Goal: Information Seeking & Learning: Learn about a topic

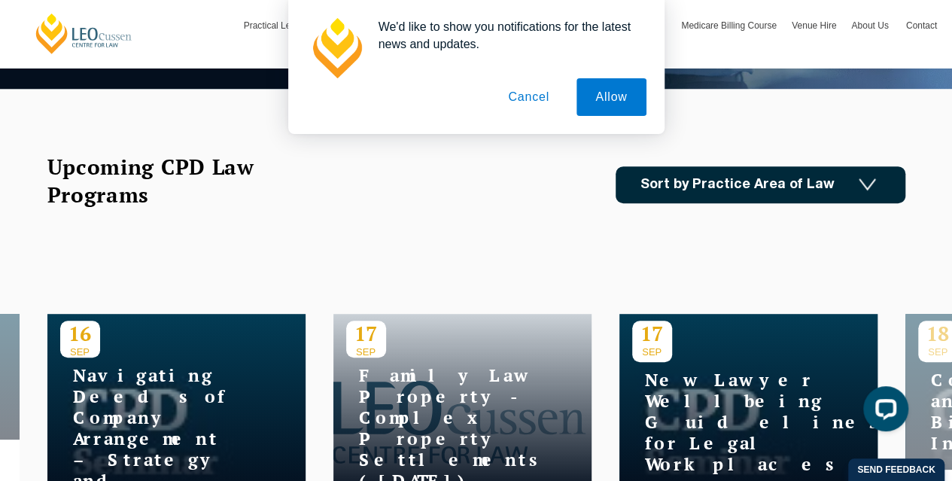
scroll to position [376, 0]
click at [602, 104] on button "Allow" at bounding box center [611, 97] width 69 height 38
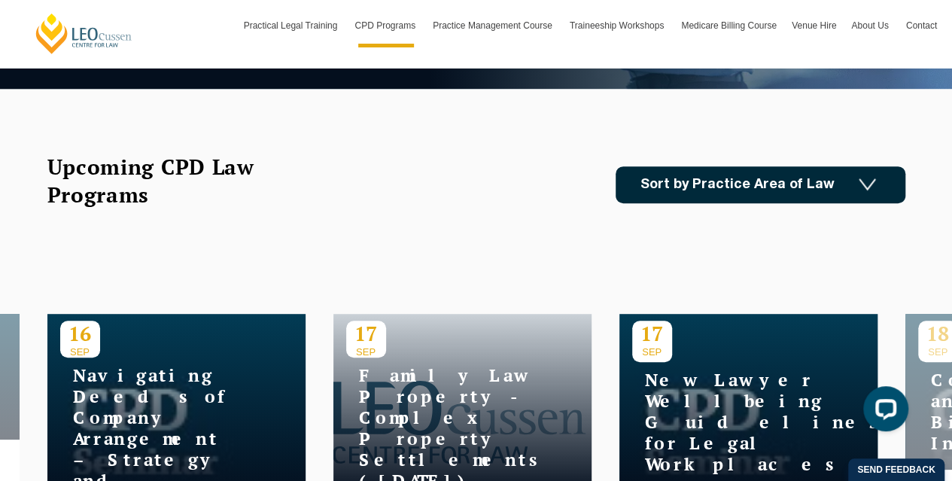
click at [703, 178] on link "Sort by Practice Area of Law" at bounding box center [761, 184] width 290 height 37
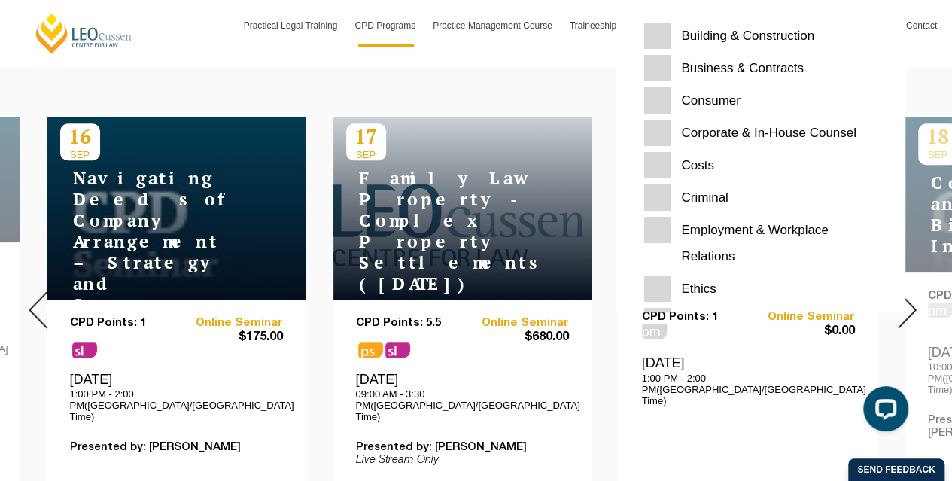
scroll to position [565, 0]
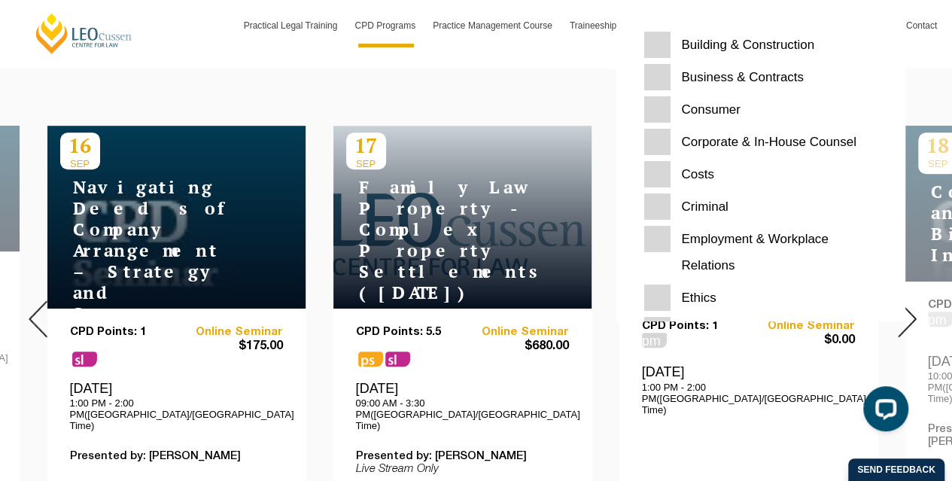
click at [665, 232] on Relations "Employment & Workplace Relations" at bounding box center [761, 252] width 233 height 53
checkbox Relations "true"
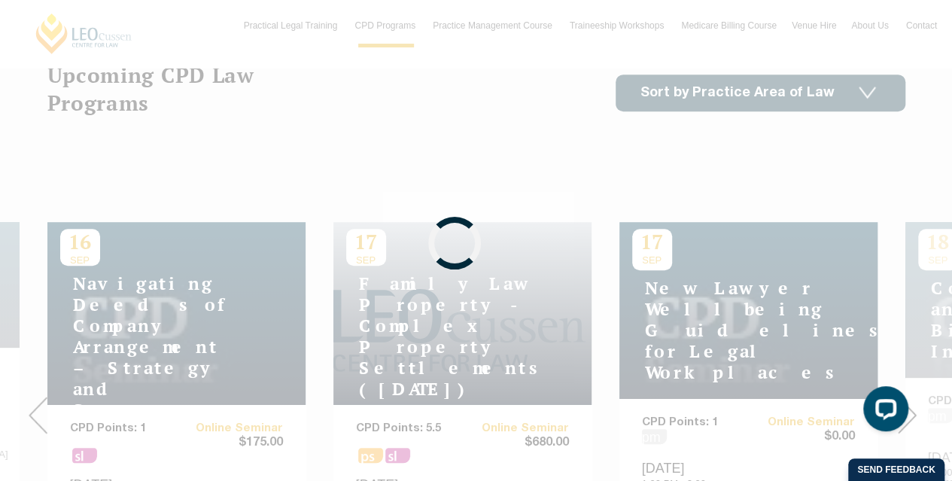
scroll to position [358, 0]
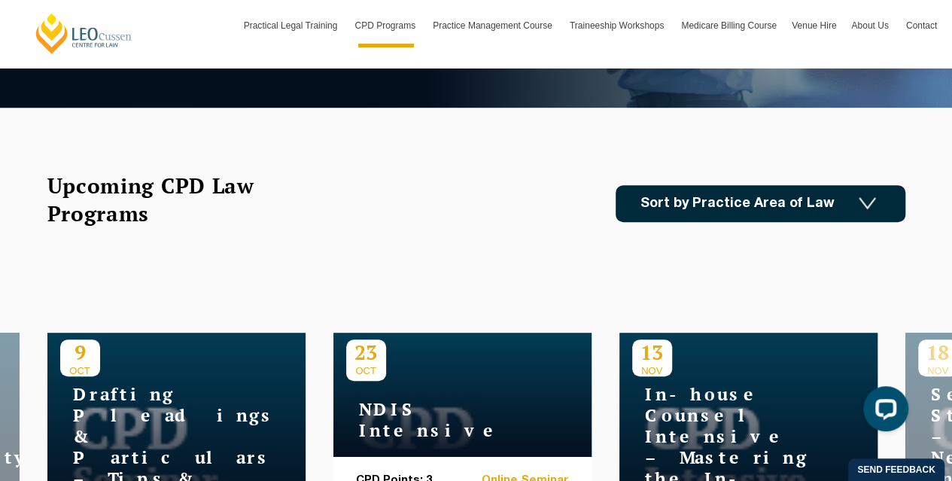
click at [757, 208] on link "Sort by Practice Area of Law" at bounding box center [761, 203] width 290 height 37
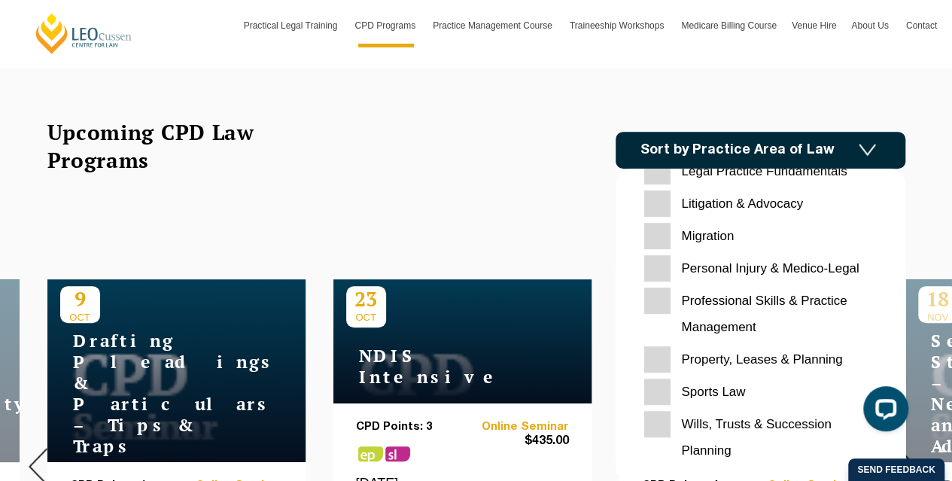
scroll to position [282, 0]
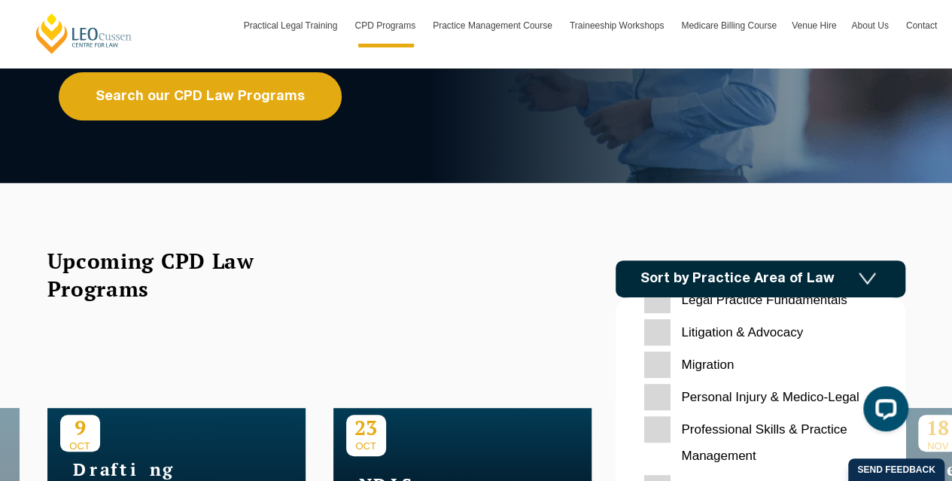
click at [661, 300] on Fundamentals "Legal Practice Fundamentals" at bounding box center [761, 300] width 233 height 26
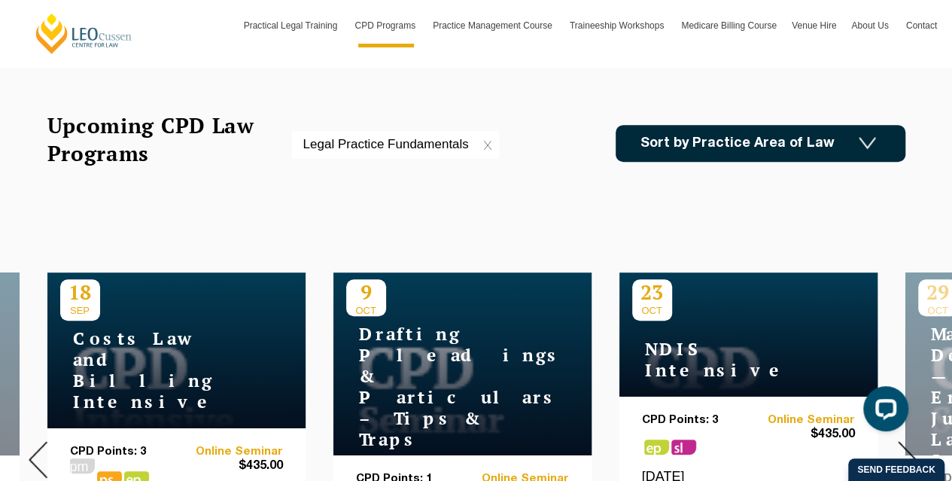
scroll to position [414, 0]
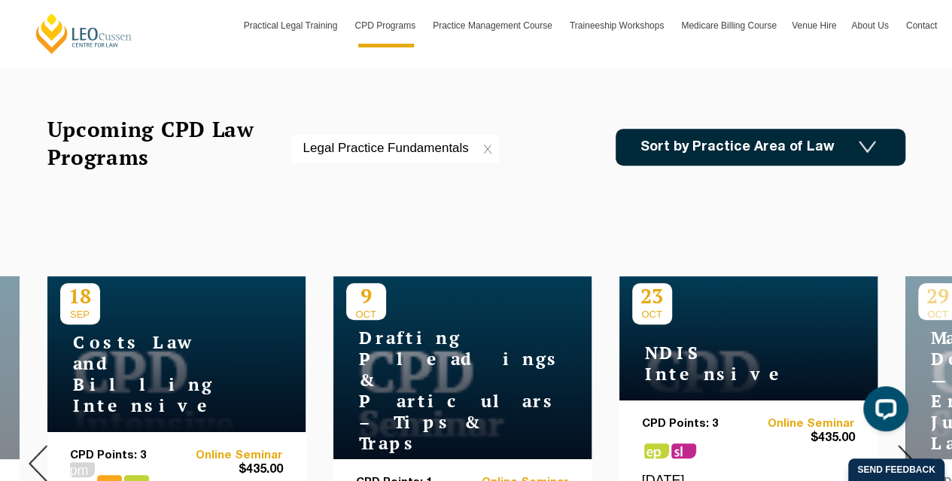
click at [730, 142] on link "Sort by Practice Area of Law" at bounding box center [761, 147] width 290 height 37
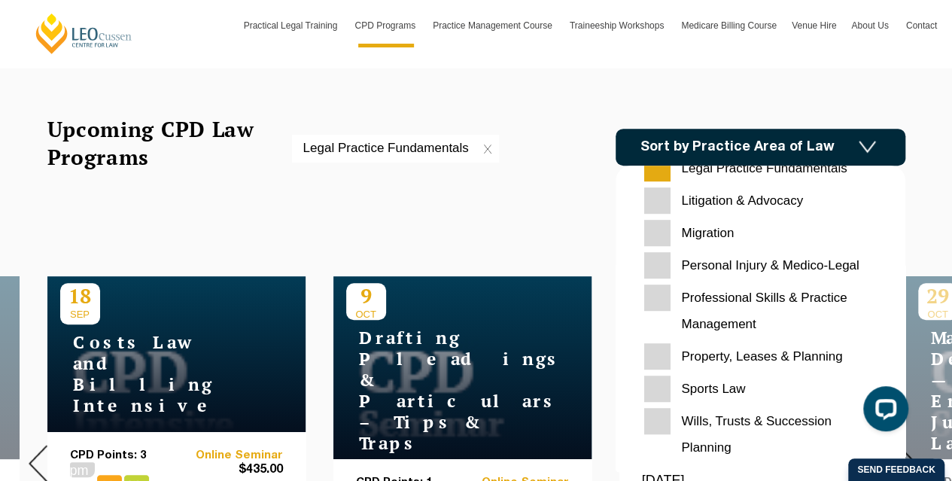
click at [654, 293] on Management "Professional Skills & Practice Management" at bounding box center [761, 311] width 233 height 53
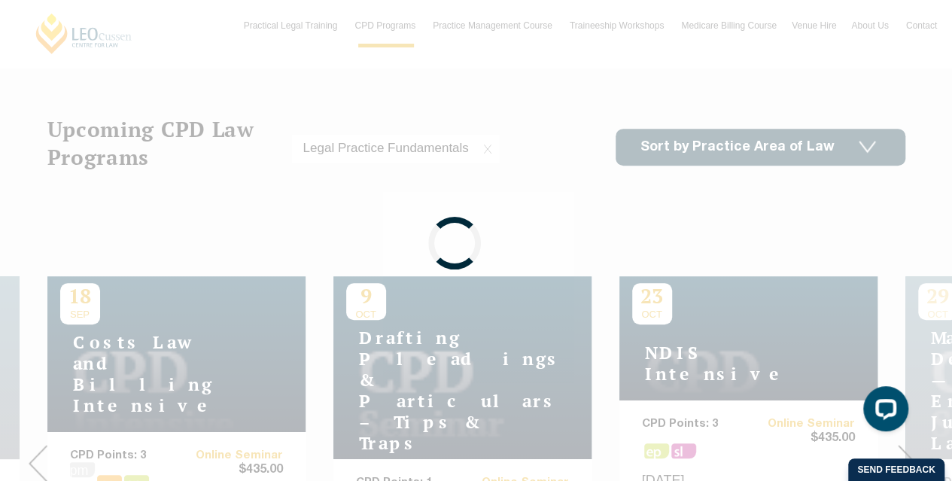
click at [729, 128] on div at bounding box center [476, 240] width 952 height 481
click at [729, 144] on div at bounding box center [476, 240] width 952 height 481
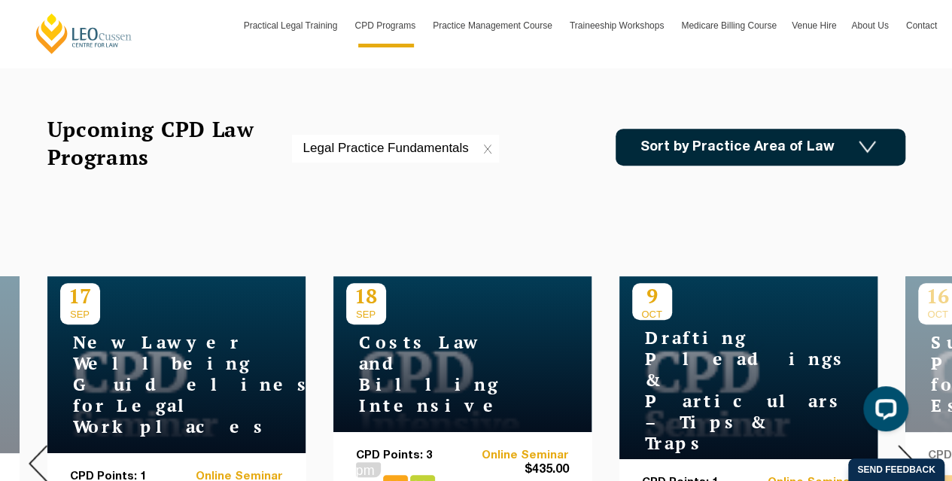
click at [871, 147] on img at bounding box center [867, 147] width 17 height 13
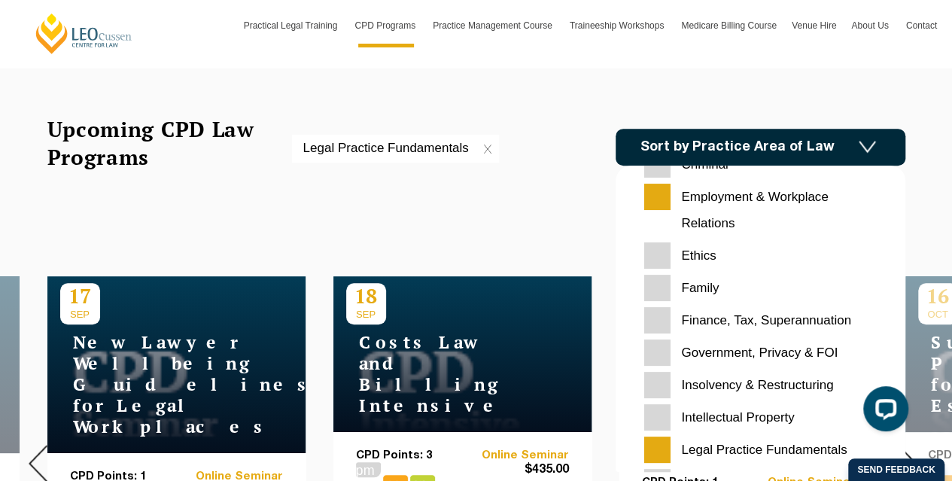
scroll to position [211, 0]
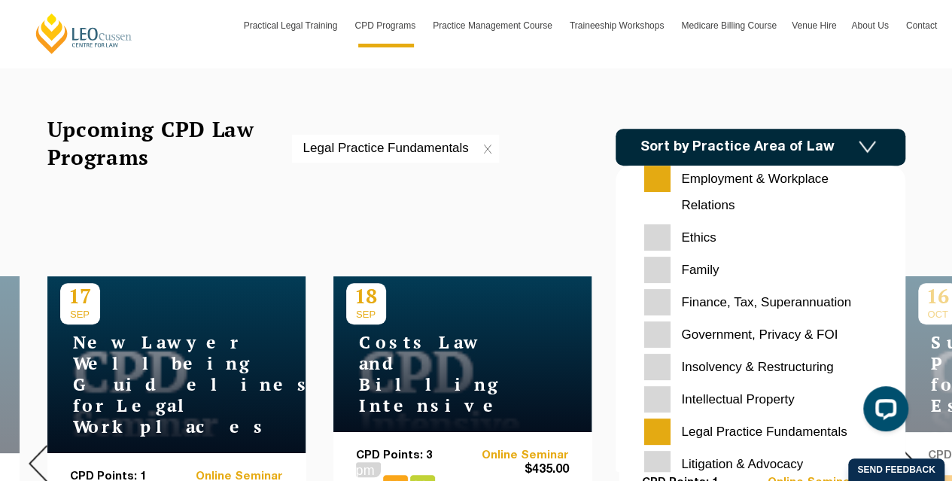
click at [653, 239] on input "Ethics" at bounding box center [761, 237] width 233 height 26
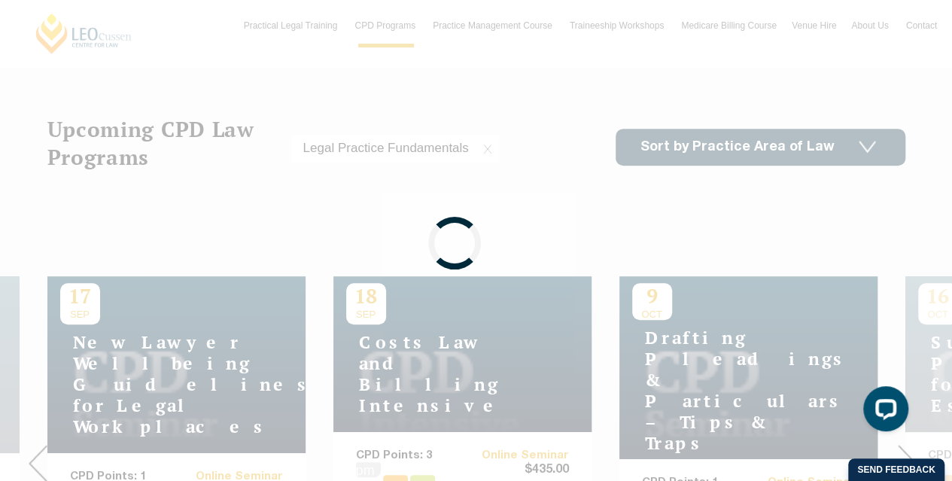
click at [783, 157] on div at bounding box center [476, 240] width 952 height 481
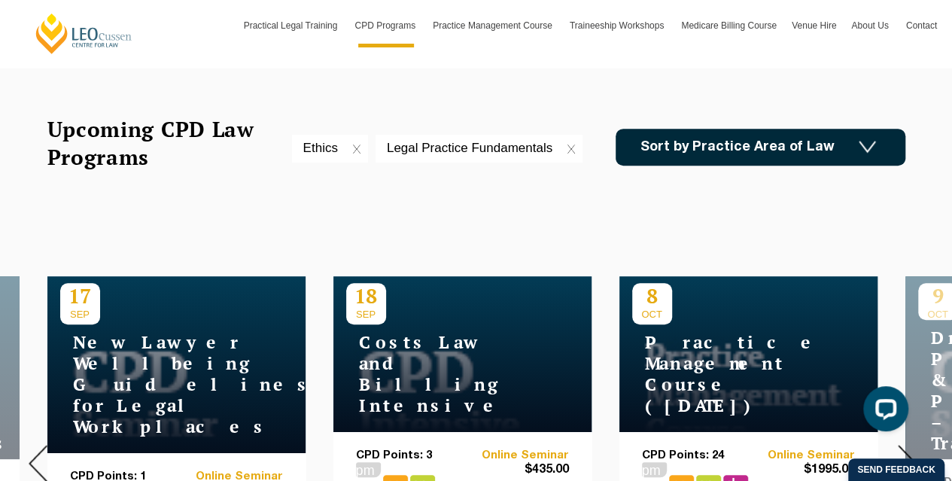
click at [862, 147] on img at bounding box center [867, 147] width 17 height 13
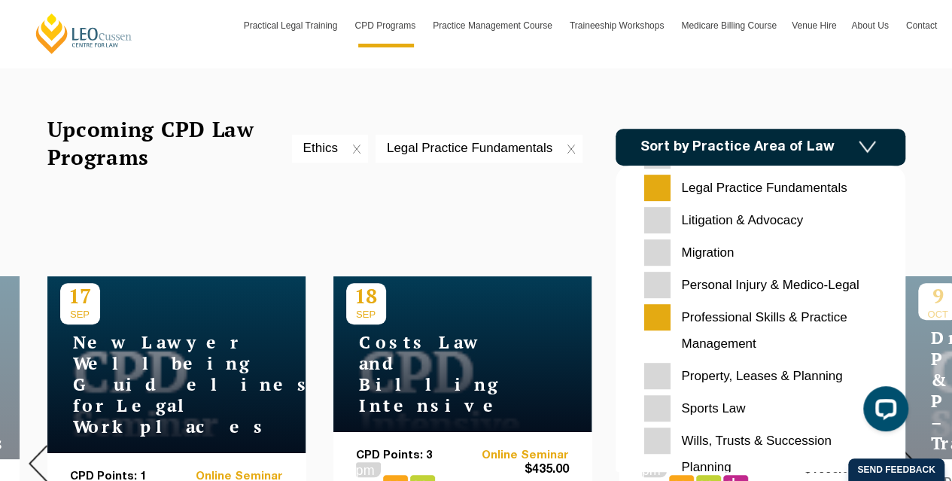
scroll to position [456, 0]
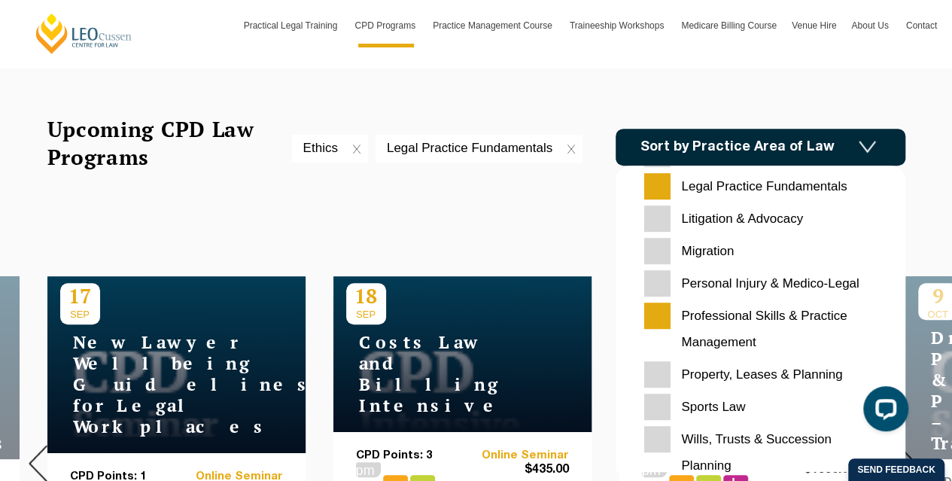
click at [660, 273] on Medico-Legal "Personal Injury & Medico-Legal" at bounding box center [761, 283] width 233 height 26
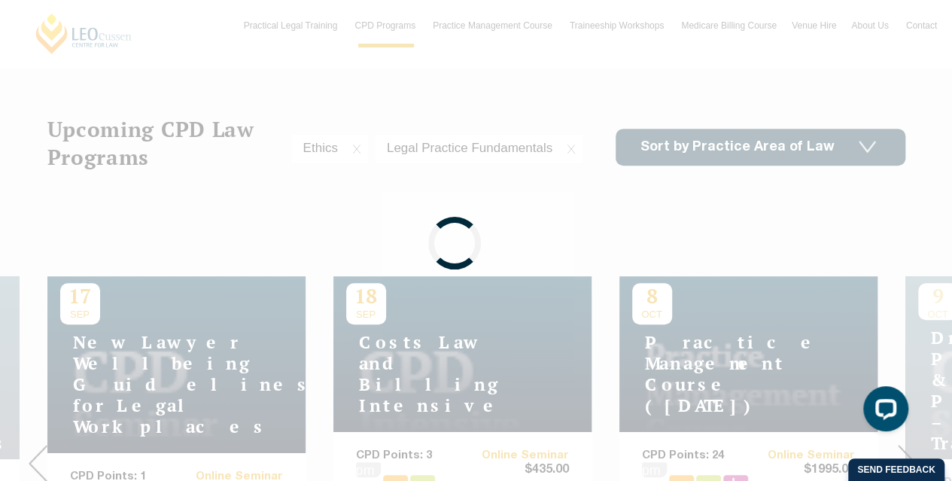
click at [858, 148] on div at bounding box center [476, 240] width 952 height 481
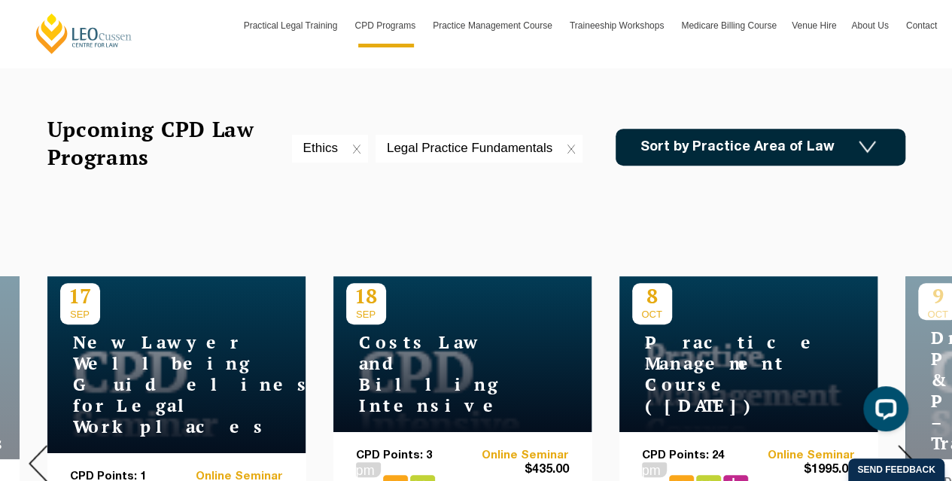
click at [878, 145] on link "Sort by Practice Area of Law" at bounding box center [761, 147] width 290 height 37
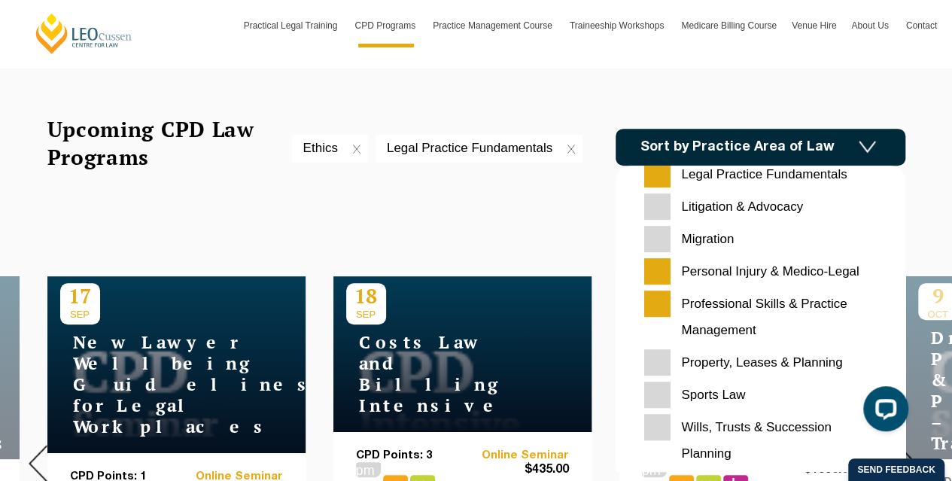
scroll to position [474, 0]
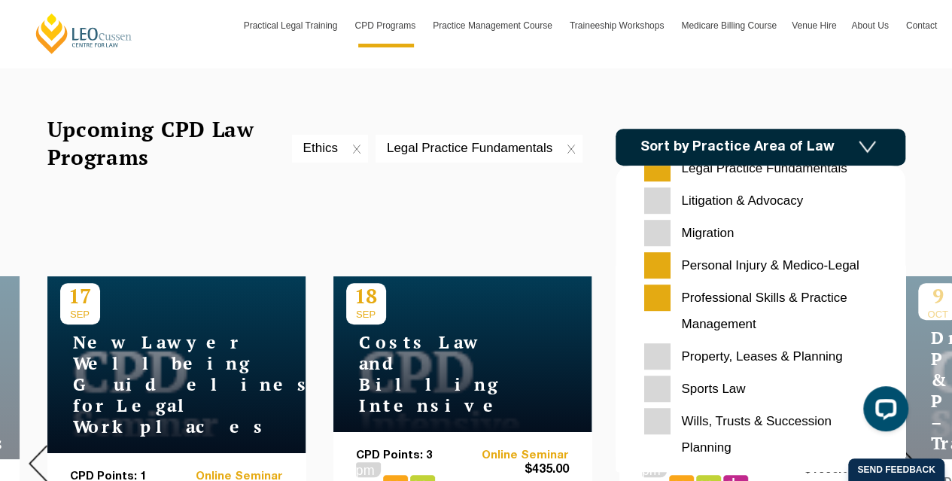
click at [510, 158] on div "Legal Practice Fundamentals" at bounding box center [479, 148] width 207 height 27
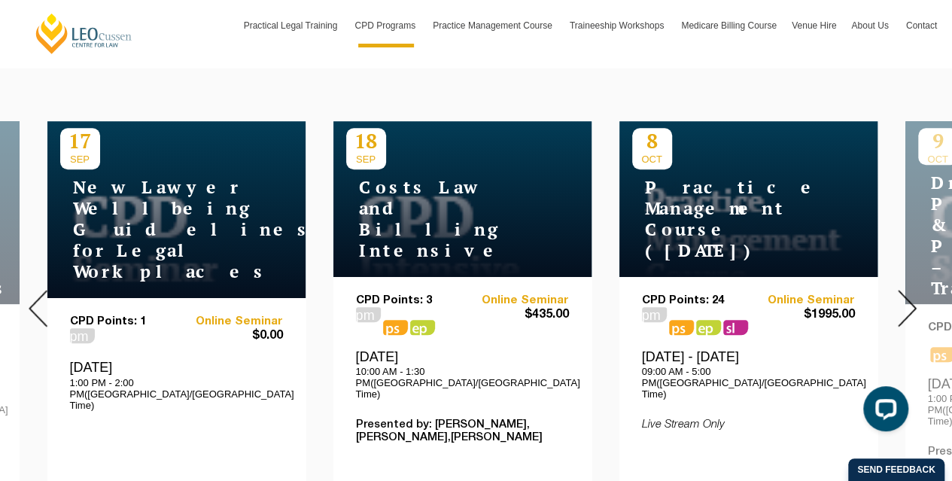
scroll to position [565, 0]
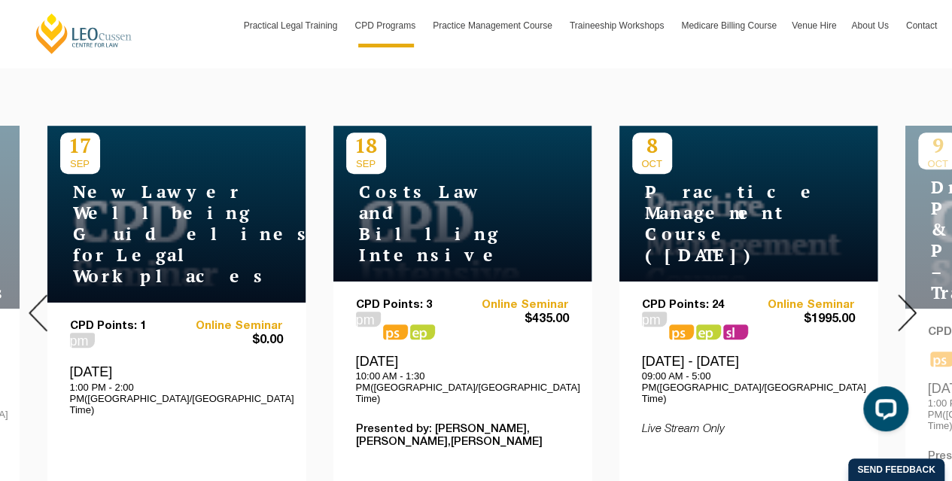
click at [32, 303] on img at bounding box center [38, 312] width 19 height 37
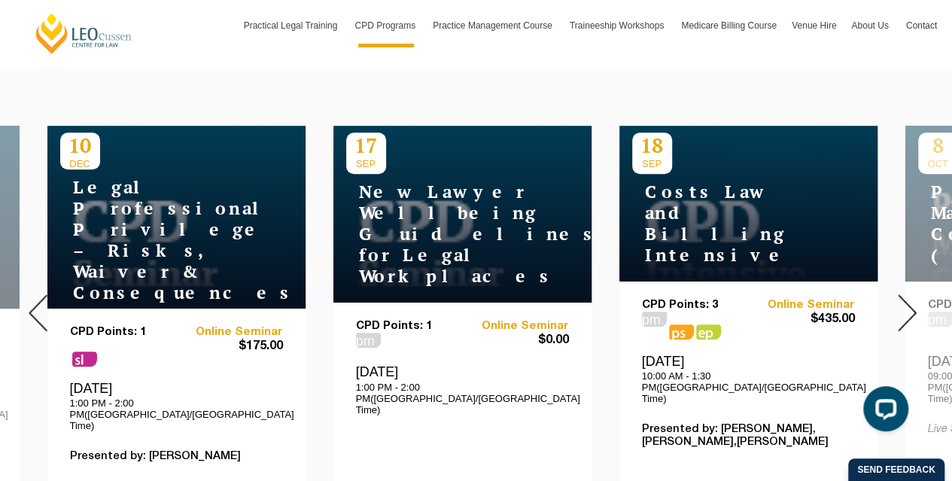
click at [32, 303] on img at bounding box center [38, 312] width 19 height 37
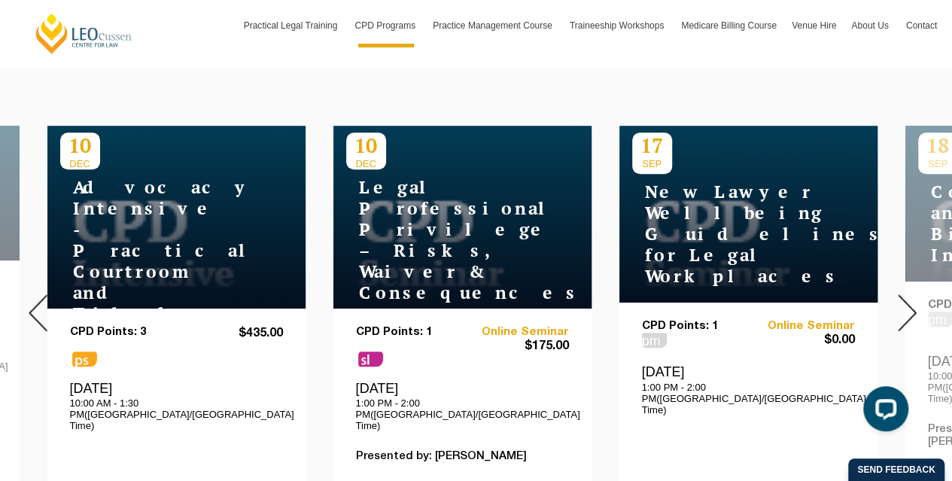
click at [32, 303] on img at bounding box center [38, 312] width 19 height 37
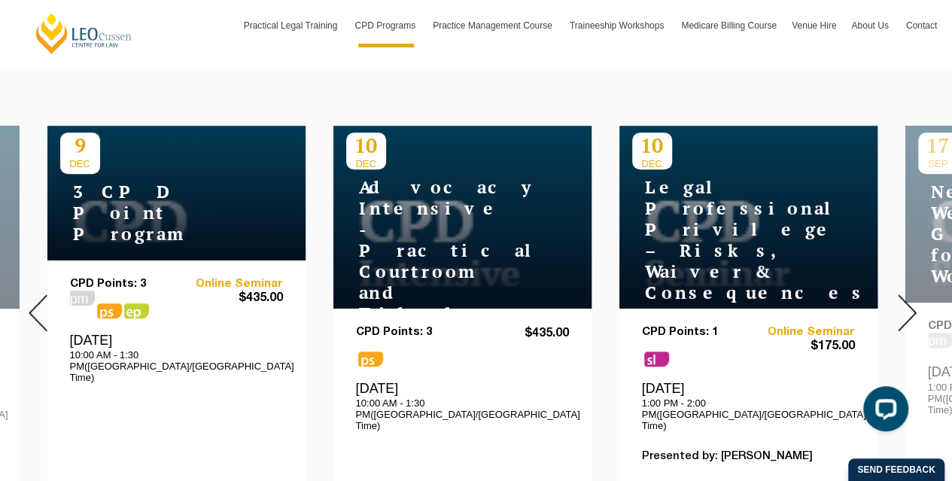
click at [32, 303] on img at bounding box center [38, 312] width 19 height 37
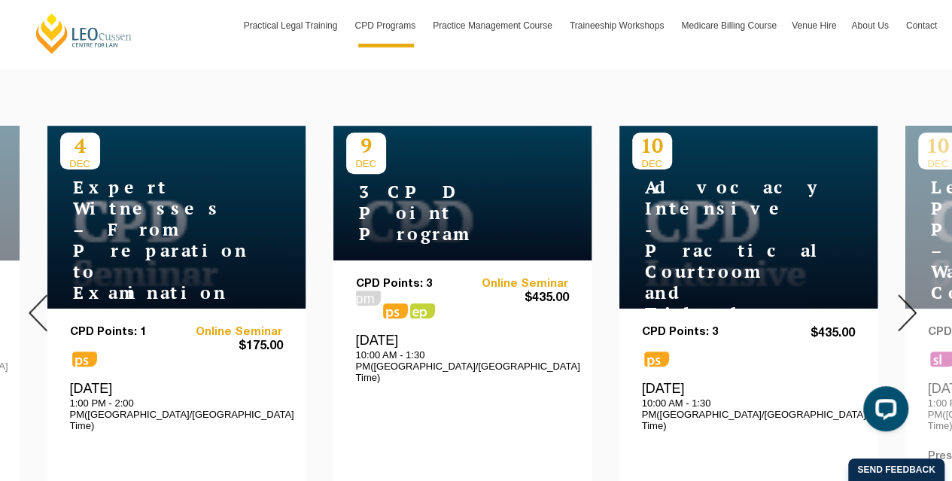
click at [32, 303] on img at bounding box center [38, 312] width 19 height 37
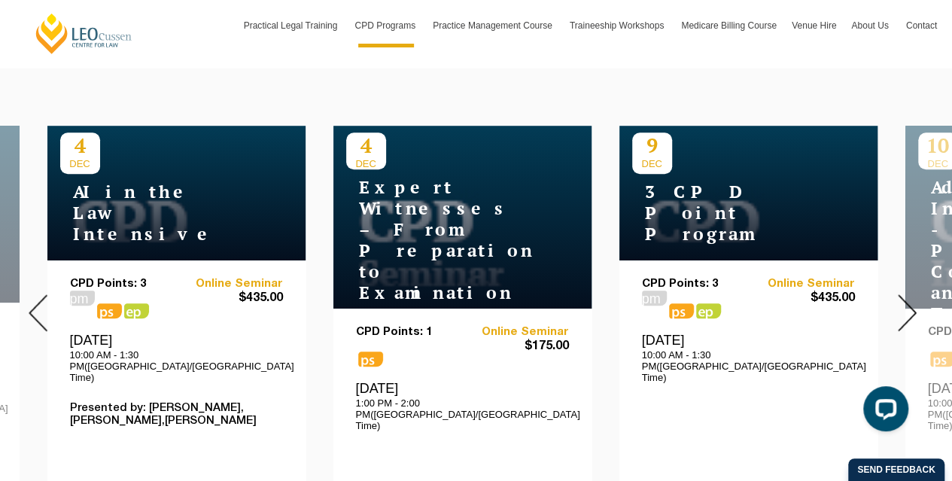
click at [32, 303] on img at bounding box center [38, 312] width 19 height 37
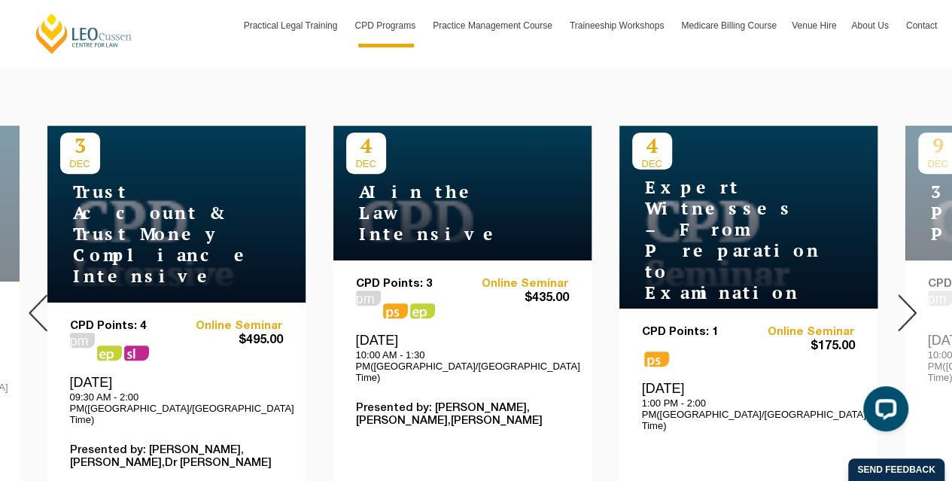
click at [32, 303] on img at bounding box center [38, 312] width 19 height 37
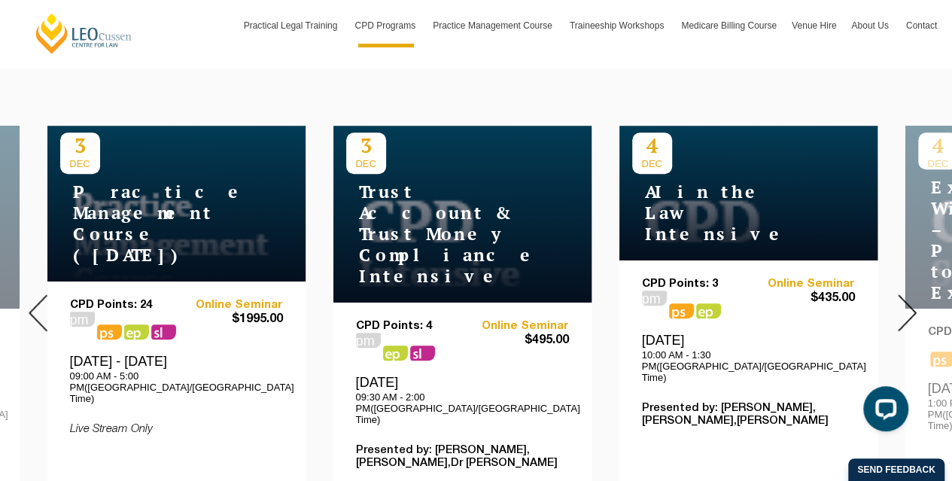
click at [32, 303] on img at bounding box center [38, 312] width 19 height 37
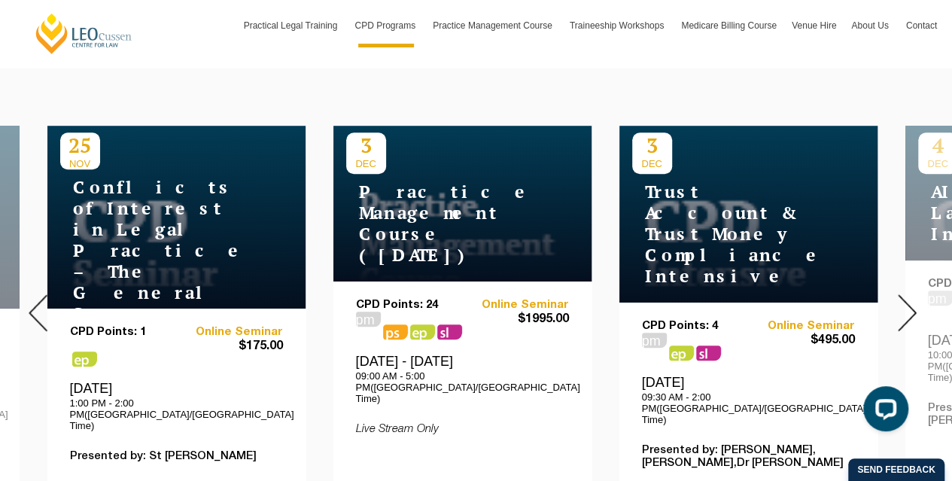
click at [32, 303] on img at bounding box center [38, 312] width 19 height 37
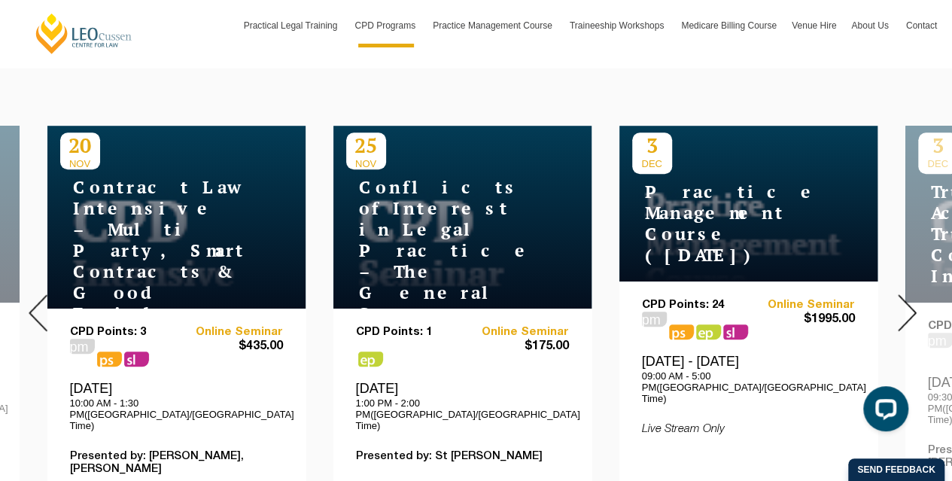
click at [32, 303] on img at bounding box center [38, 312] width 19 height 37
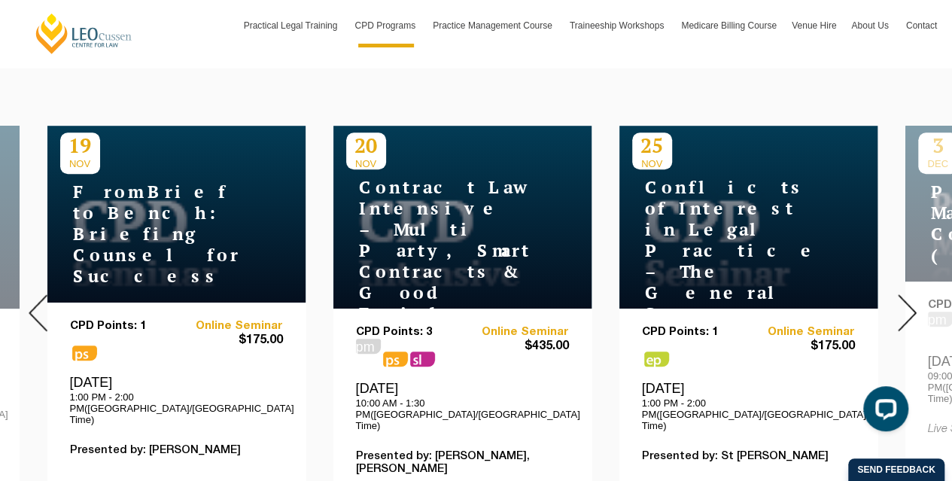
click at [32, 303] on img at bounding box center [38, 312] width 19 height 37
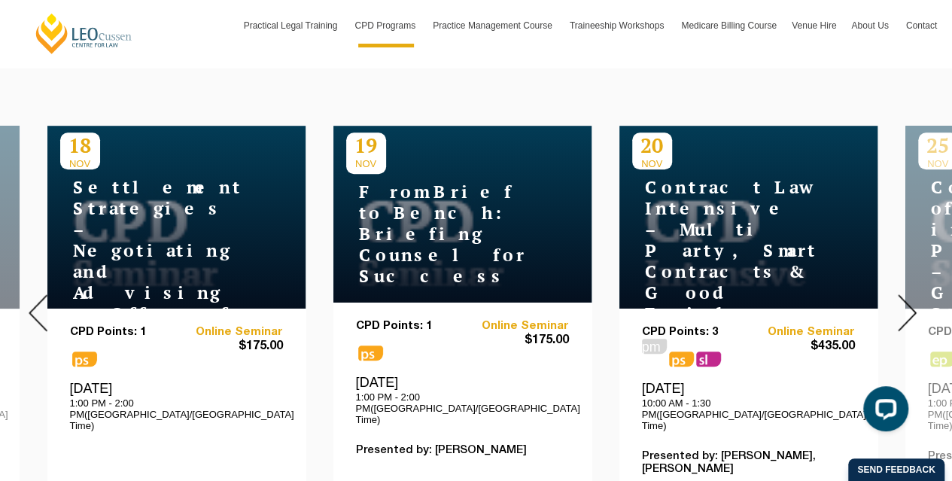
click at [32, 303] on img at bounding box center [38, 312] width 19 height 37
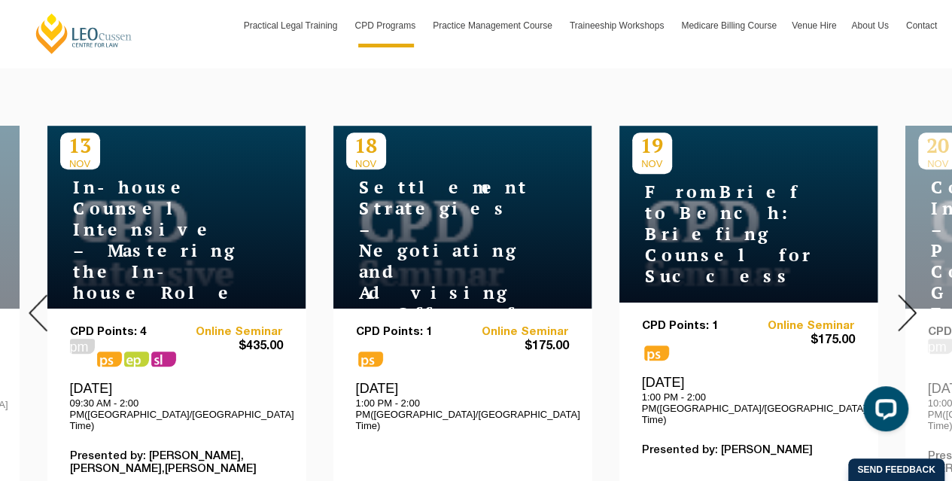
click at [32, 303] on img at bounding box center [38, 312] width 19 height 37
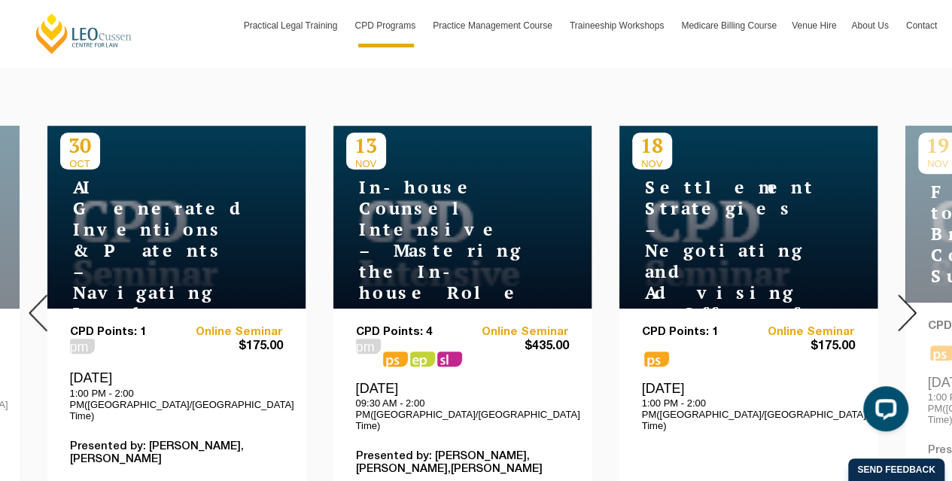
click at [32, 303] on img at bounding box center [38, 312] width 19 height 37
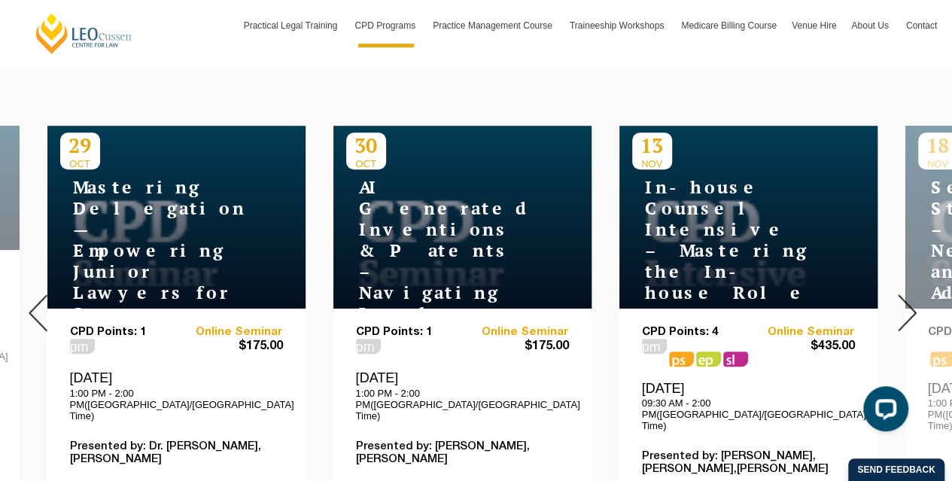
click at [32, 303] on img at bounding box center [38, 312] width 19 height 37
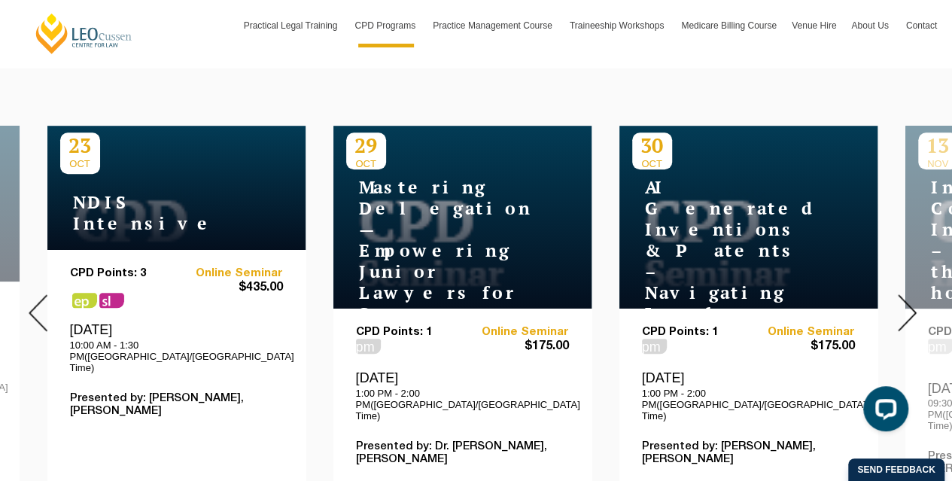
click at [32, 303] on img at bounding box center [38, 312] width 19 height 37
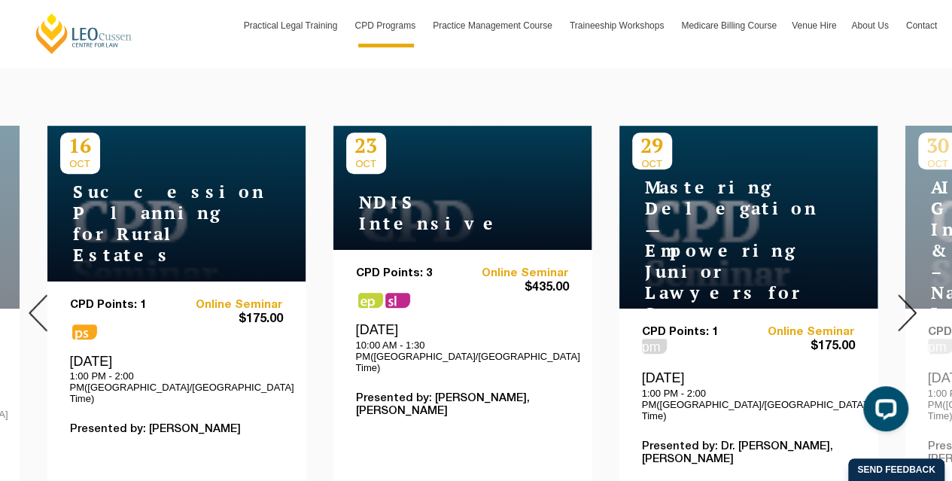
click at [32, 303] on img at bounding box center [38, 312] width 19 height 37
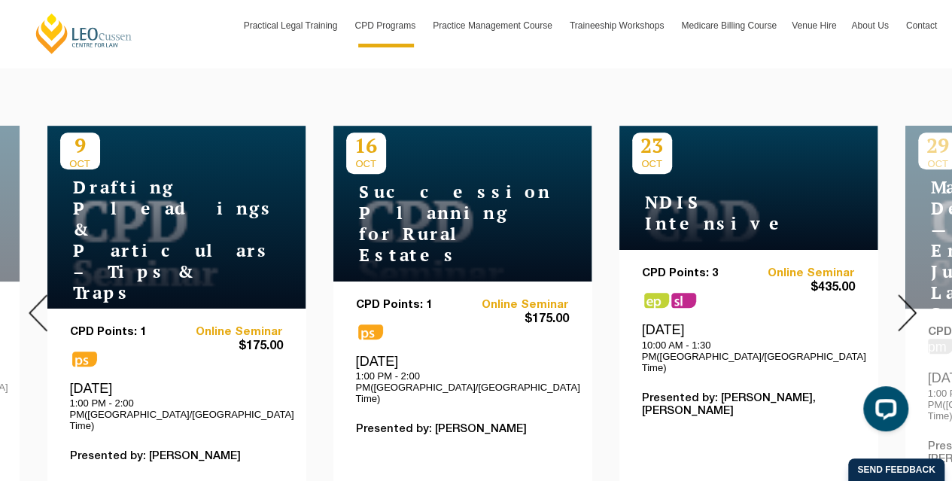
click at [32, 303] on img at bounding box center [38, 312] width 19 height 37
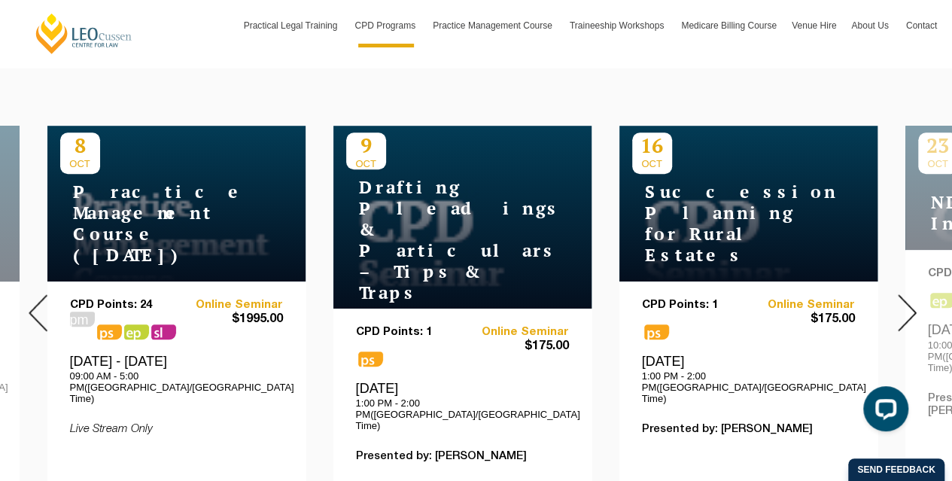
click at [32, 303] on img at bounding box center [38, 312] width 19 height 37
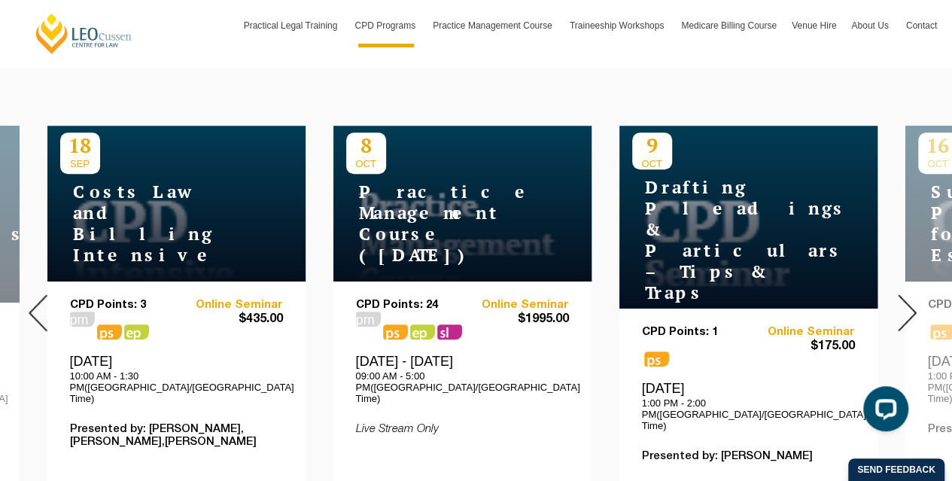
click at [30, 294] on img at bounding box center [38, 312] width 19 height 37
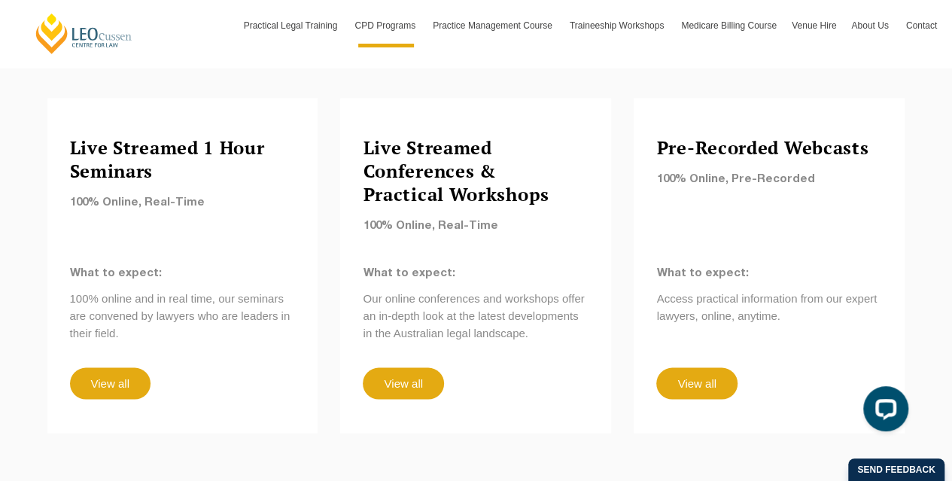
scroll to position [1355, 0]
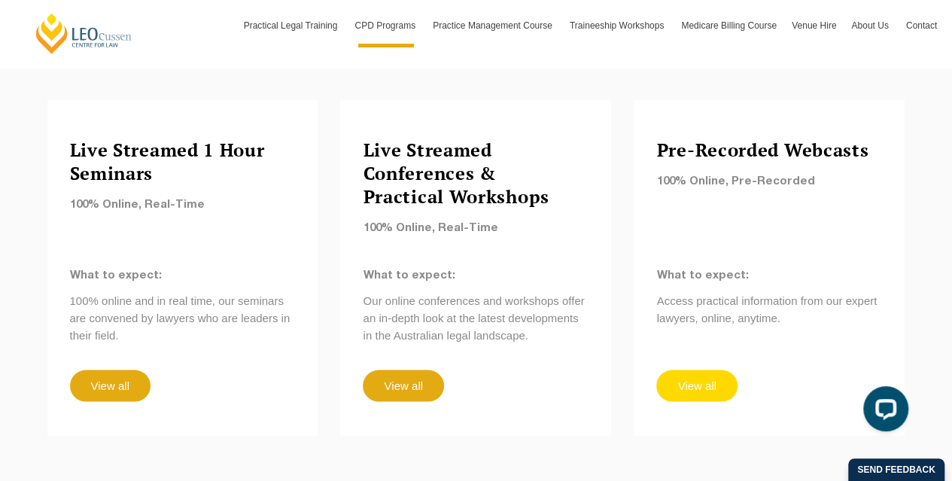
click at [714, 370] on link "View all" at bounding box center [697, 386] width 81 height 32
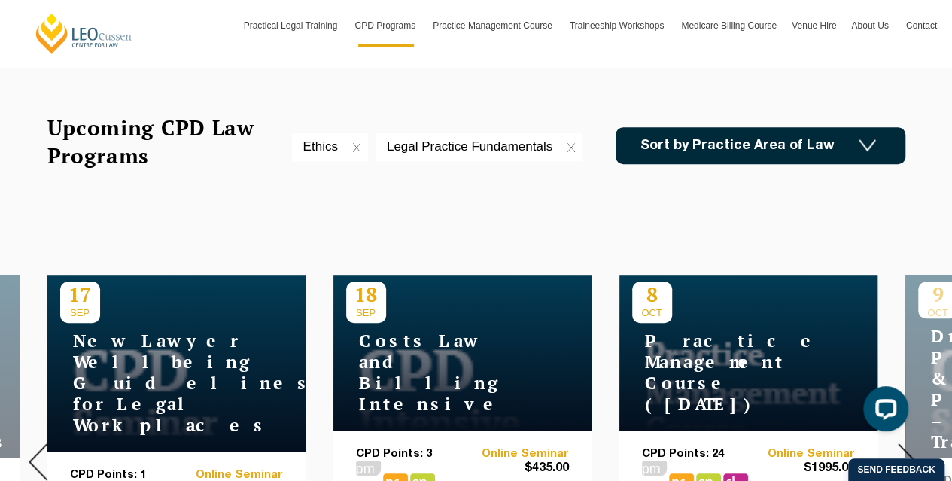
scroll to position [414, 0]
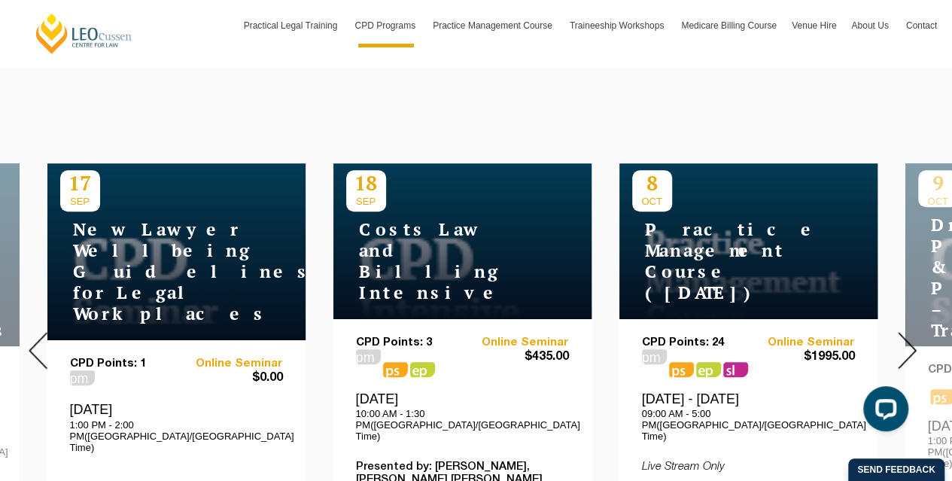
scroll to position [565, 0]
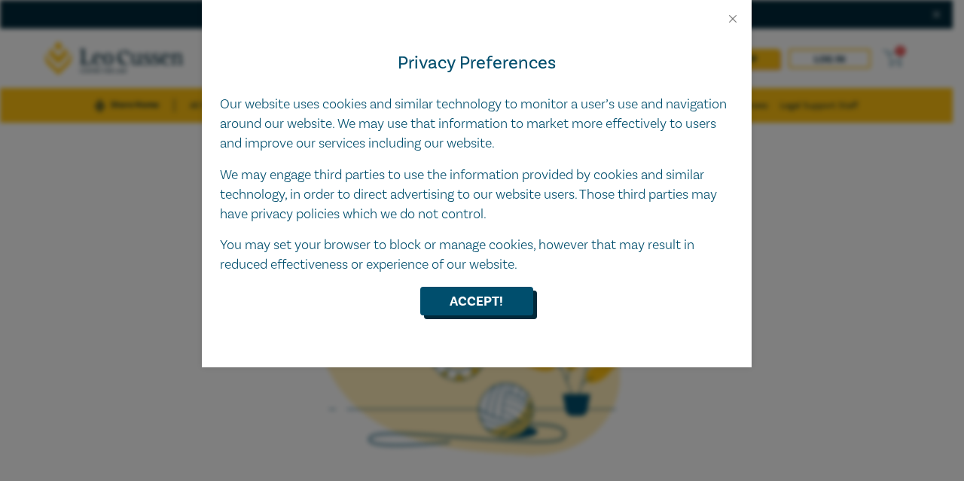
click at [454, 294] on button "Accept!" at bounding box center [476, 301] width 113 height 29
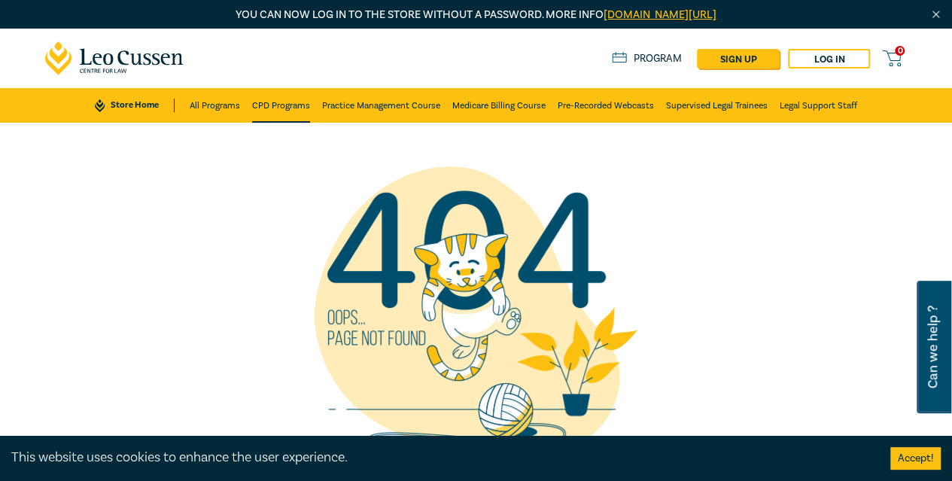
click at [296, 105] on link "CPD Programs" at bounding box center [281, 105] width 58 height 35
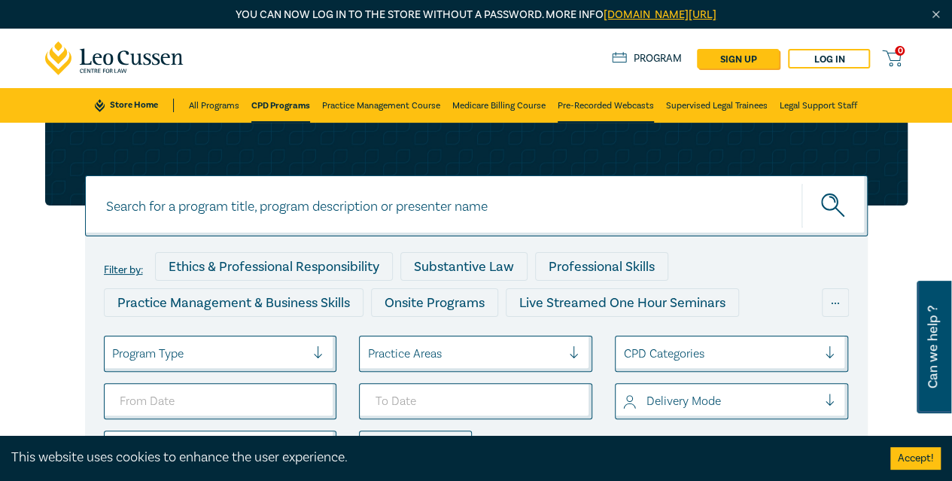
click at [596, 106] on link "Pre-Recorded Webcasts" at bounding box center [606, 105] width 96 height 35
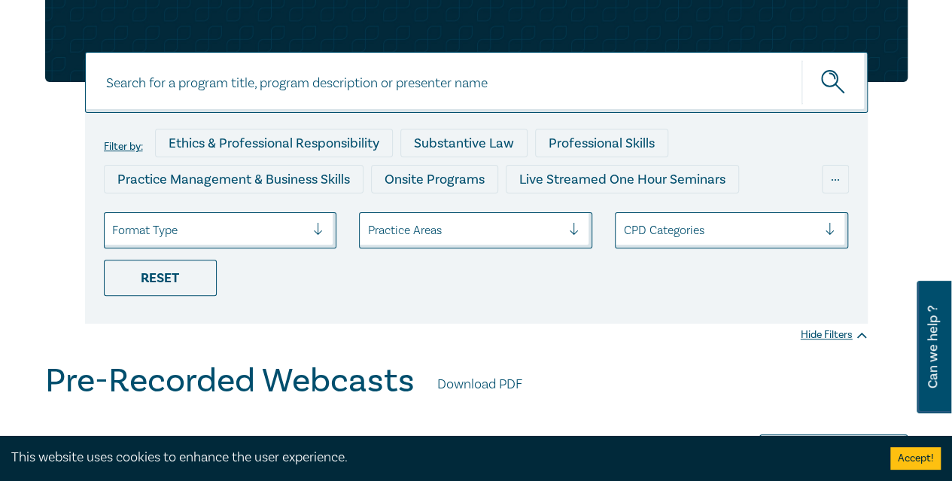
scroll to position [132, 0]
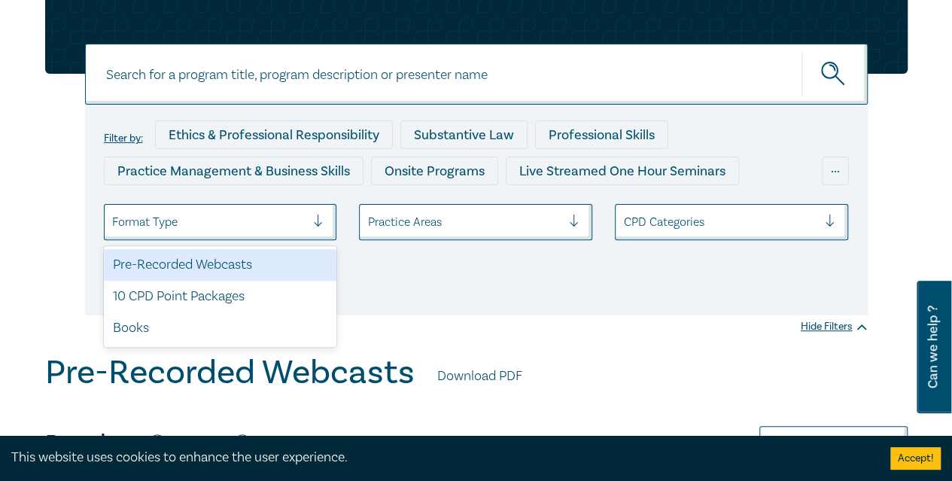
click at [235, 222] on div at bounding box center [209, 222] width 194 height 20
click at [553, 286] on ul "option Pre-Recorded Webcasts focused, 1 of 3. 3 results available. Use Up and D…" at bounding box center [477, 246] width 768 height 84
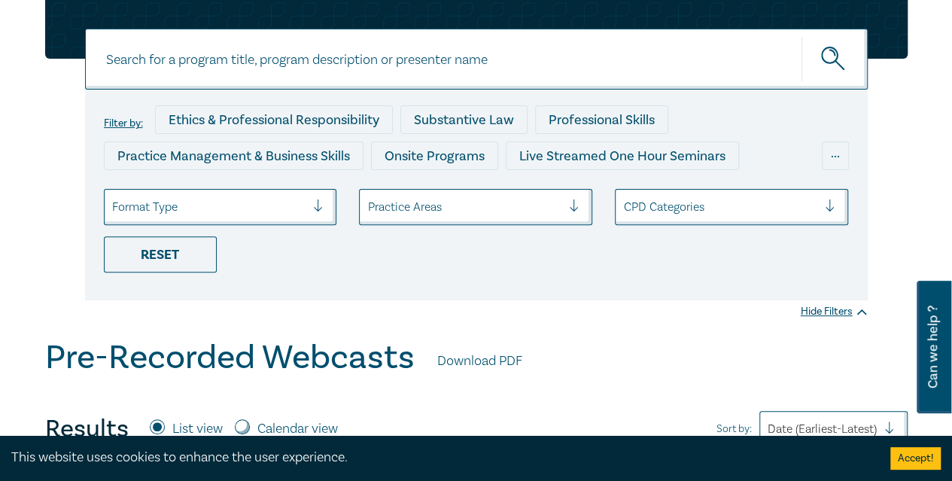
scroll to position [151, 0]
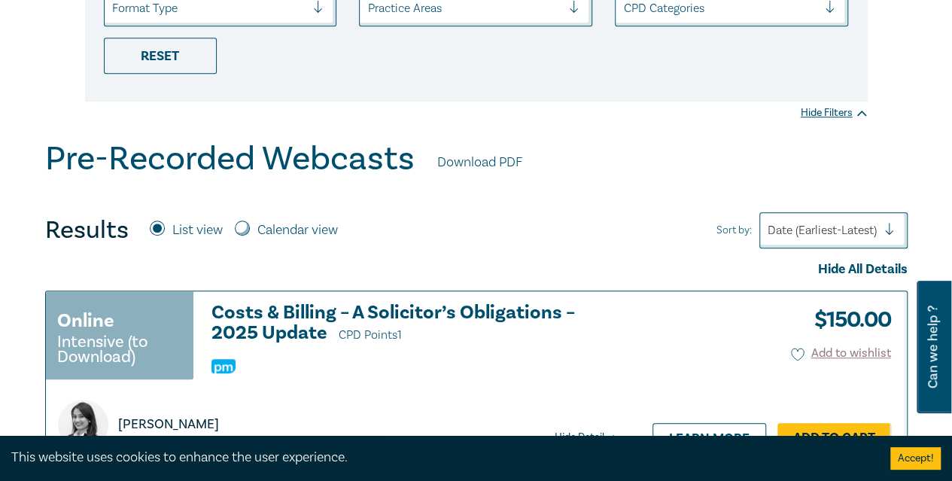
click at [854, 248] on div "Date (Earliest-Latest)" at bounding box center [834, 230] width 148 height 36
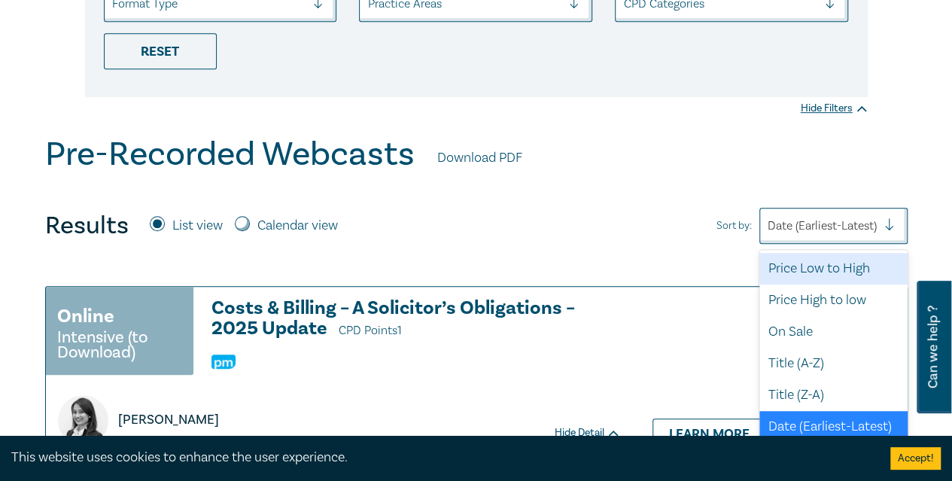
scroll to position [3, 0]
click at [837, 273] on div "Price Low to High" at bounding box center [834, 268] width 148 height 32
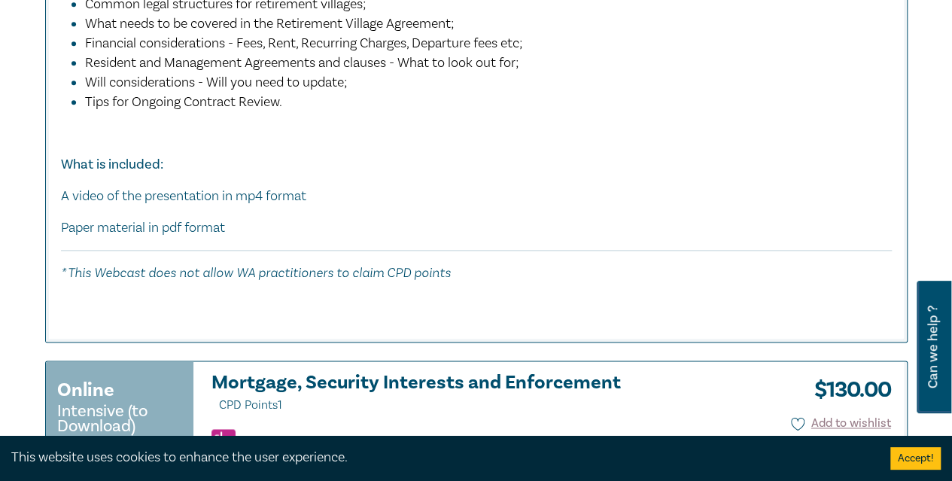
scroll to position [998, 0]
